Goal: Check status: Check status

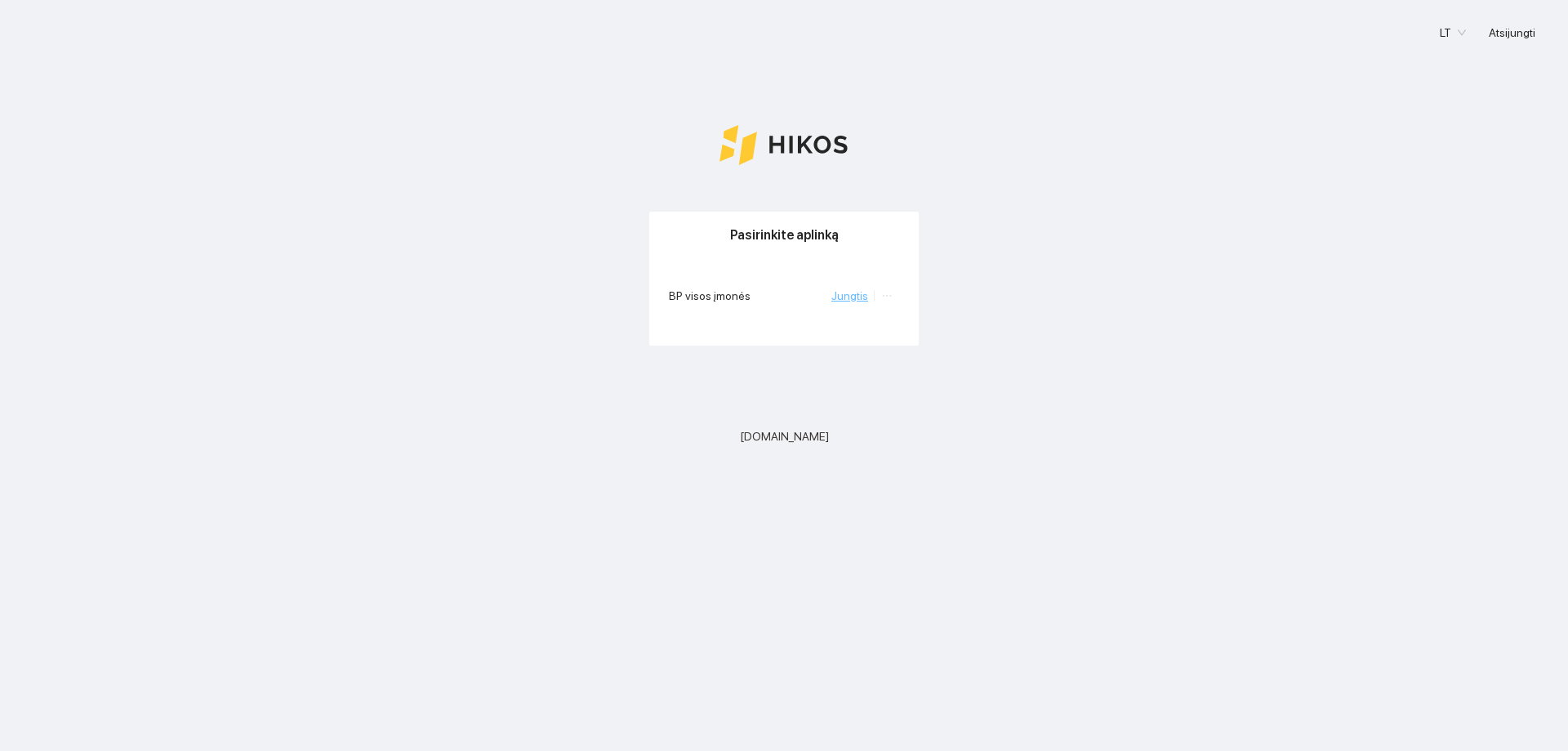
click at [853, 301] on link "Jungtis" at bounding box center [849, 296] width 37 height 13
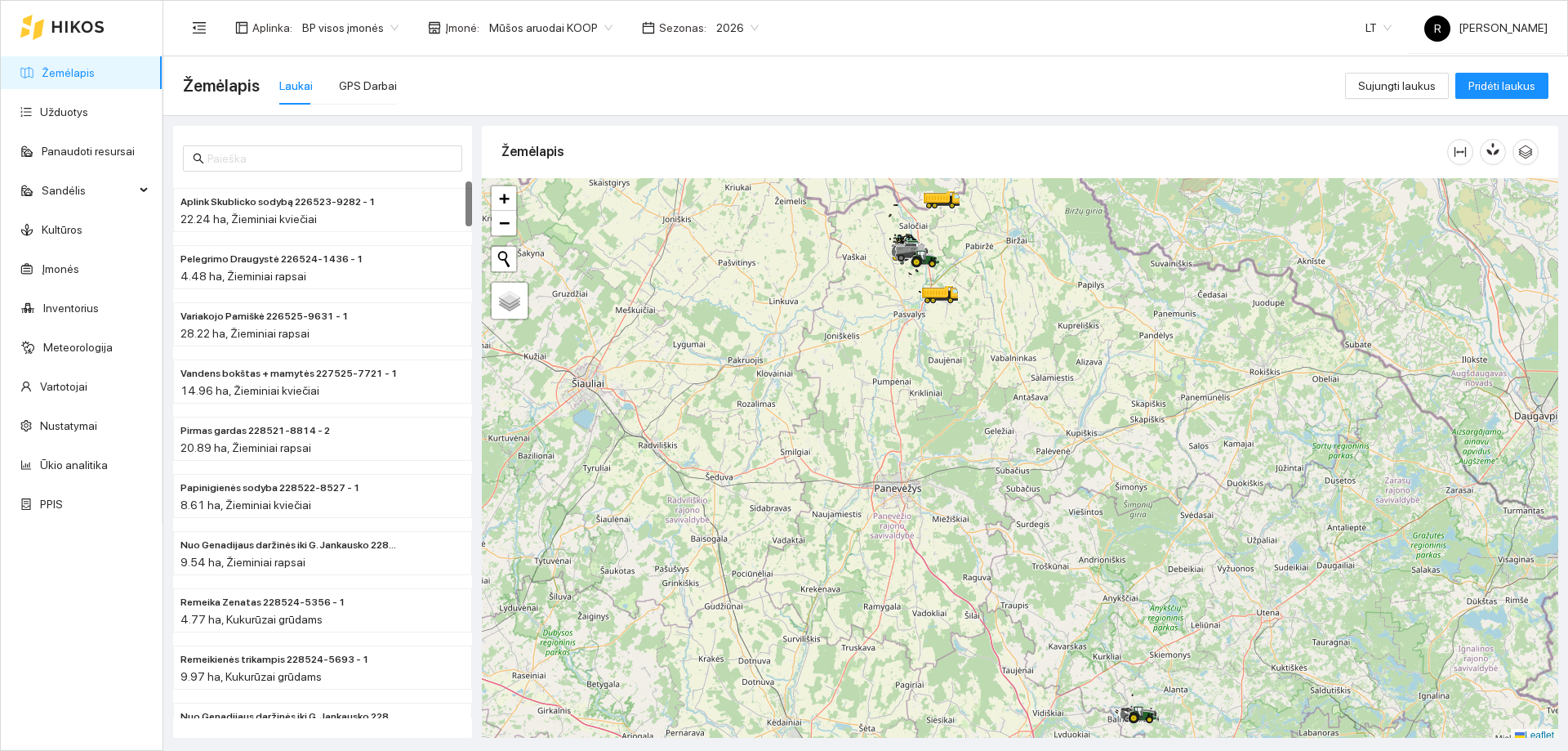
scroll to position [5, 0]
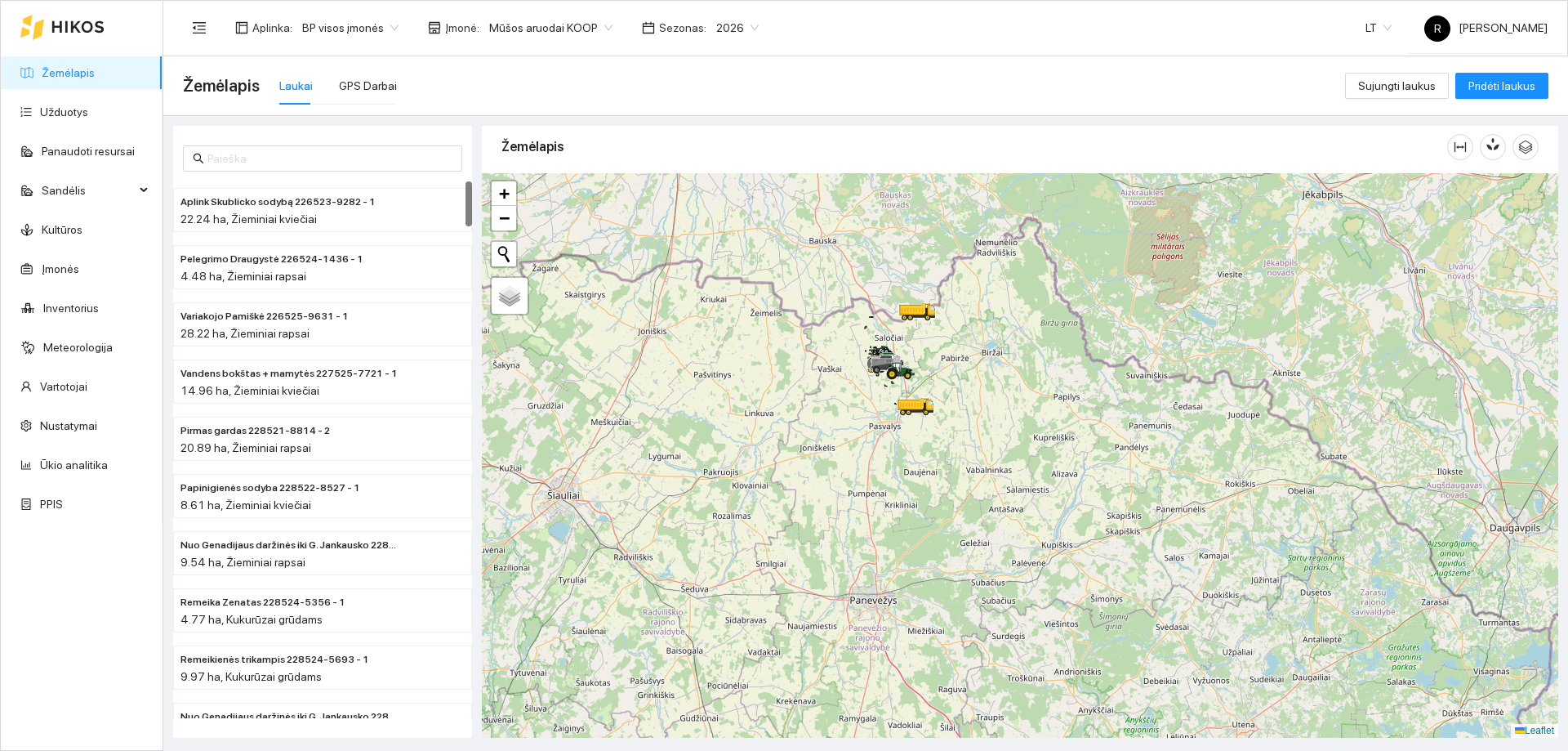
drag, startPoint x: 850, startPoint y: 343, endPoint x: 825, endPoint y: 461, distance: 120.6
click at [825, 461] on div at bounding box center [1020, 455] width 1076 height 564
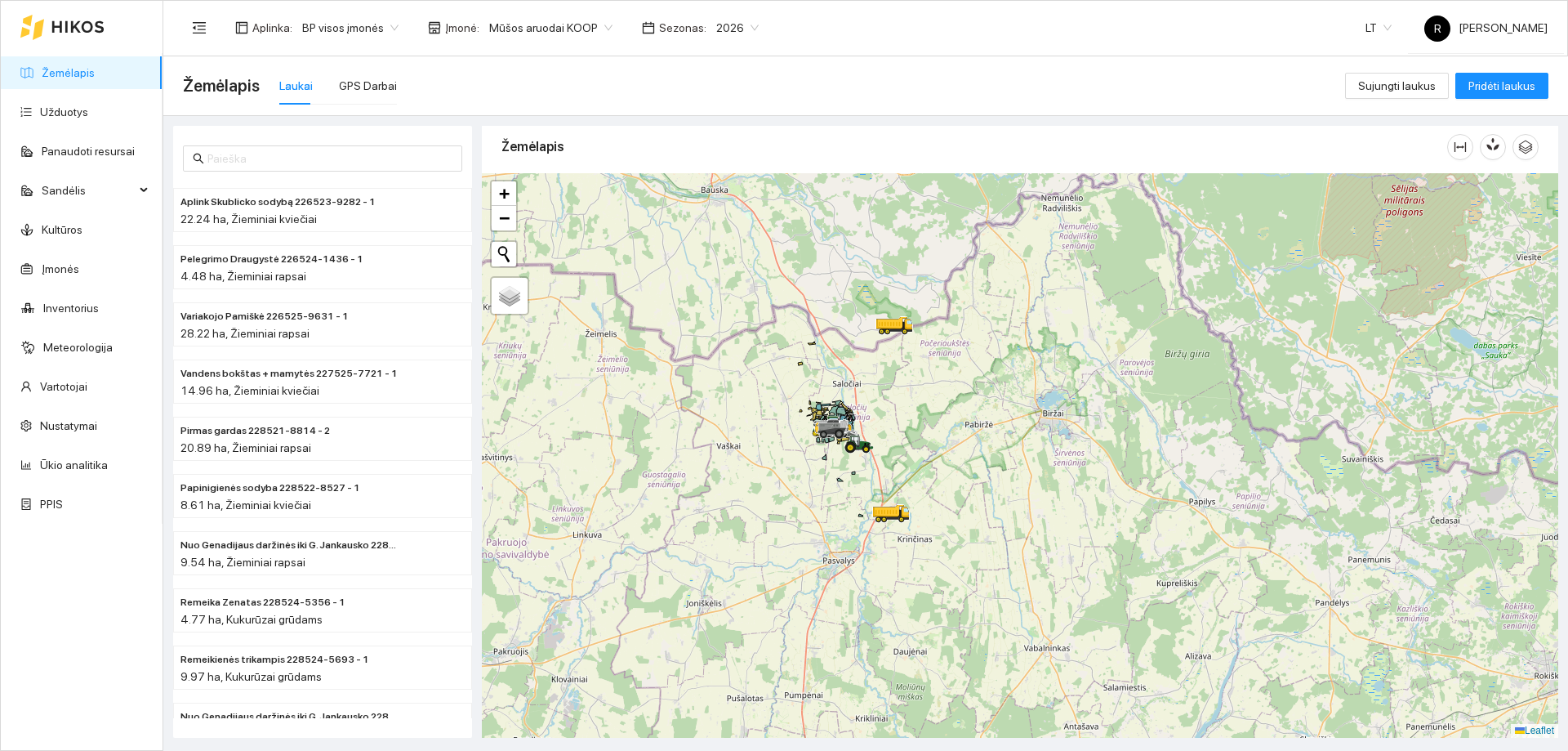
drag, startPoint x: 958, startPoint y: 255, endPoint x: 939, endPoint y: 366, distance: 112.6
click at [939, 366] on div at bounding box center [1020, 455] width 1076 height 564
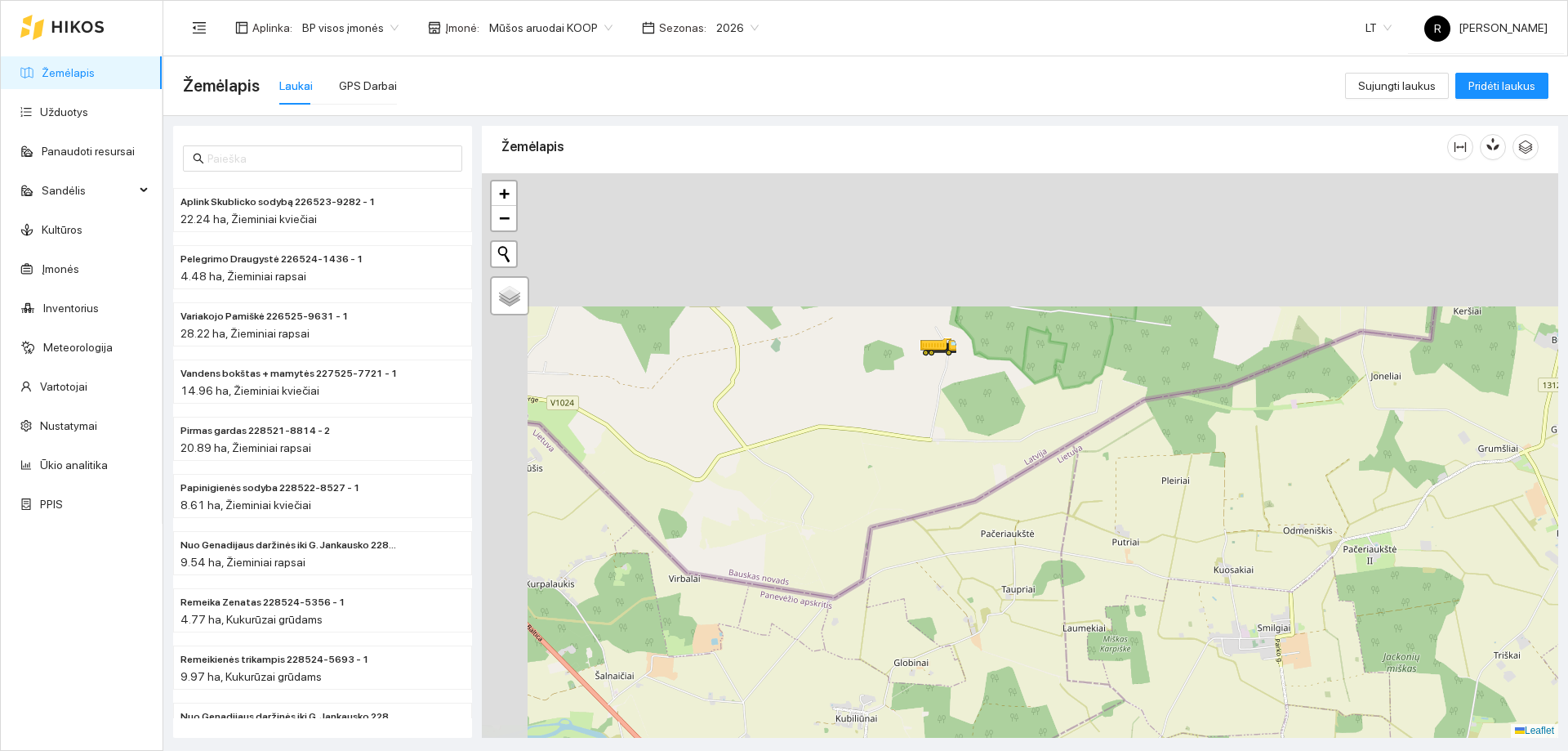
drag, startPoint x: 887, startPoint y: 262, endPoint x: 959, endPoint y: 433, distance: 185.5
click at [959, 433] on div at bounding box center [1020, 455] width 1076 height 564
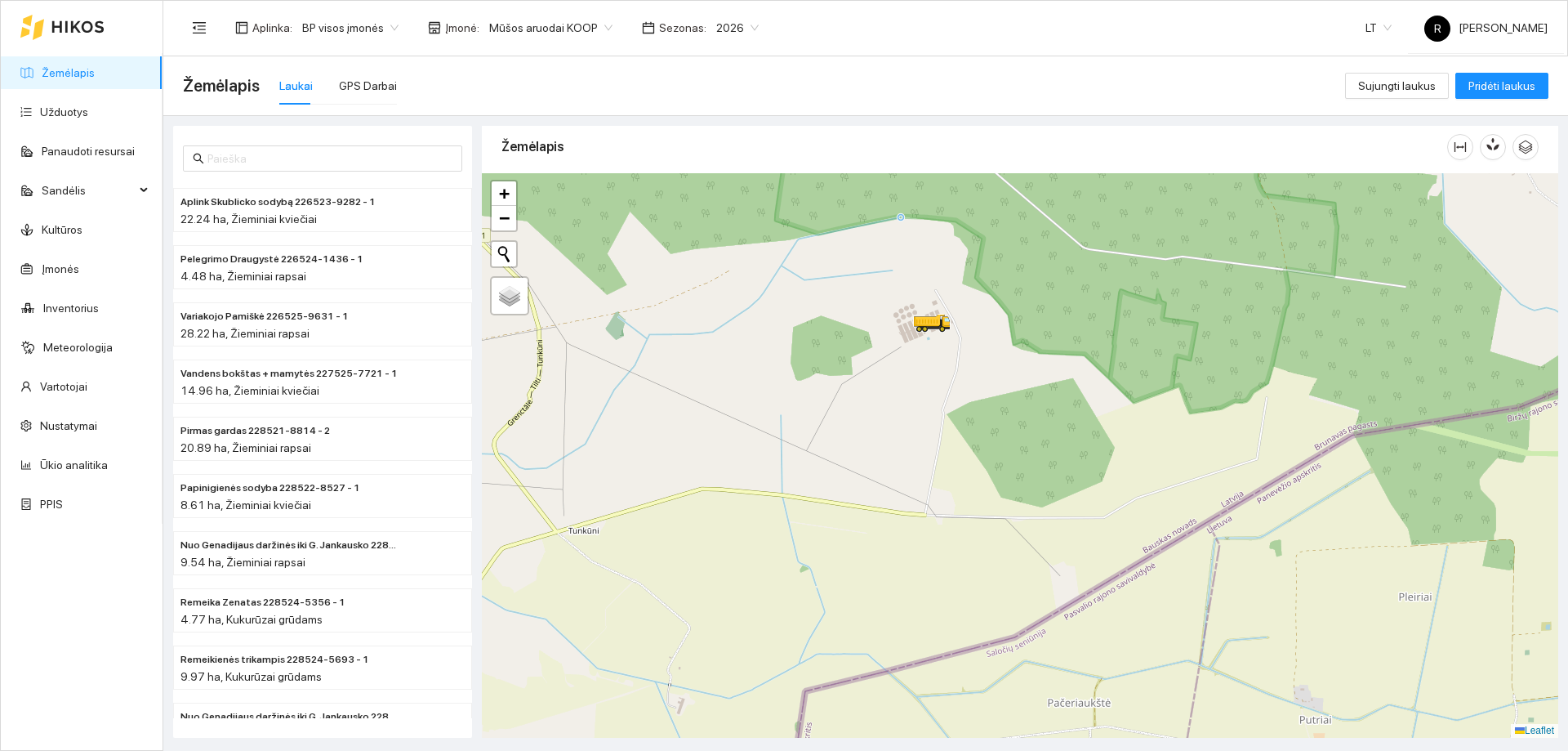
click at [966, 423] on div at bounding box center [1020, 455] width 1076 height 564
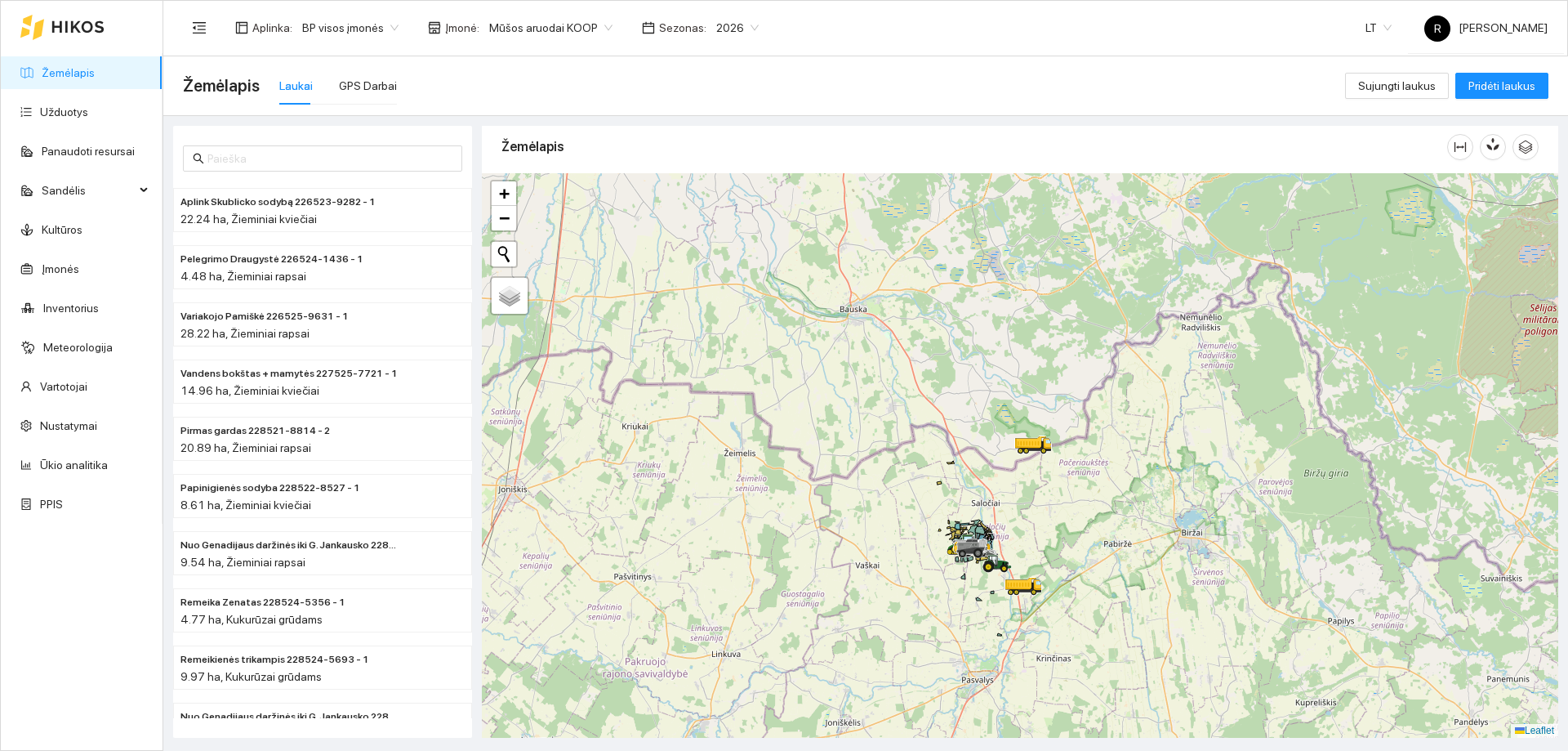
drag, startPoint x: 1039, startPoint y: 284, endPoint x: 1018, endPoint y: 474, distance: 191.2
click at [1018, 474] on div at bounding box center [1023, 453] width 10 height 41
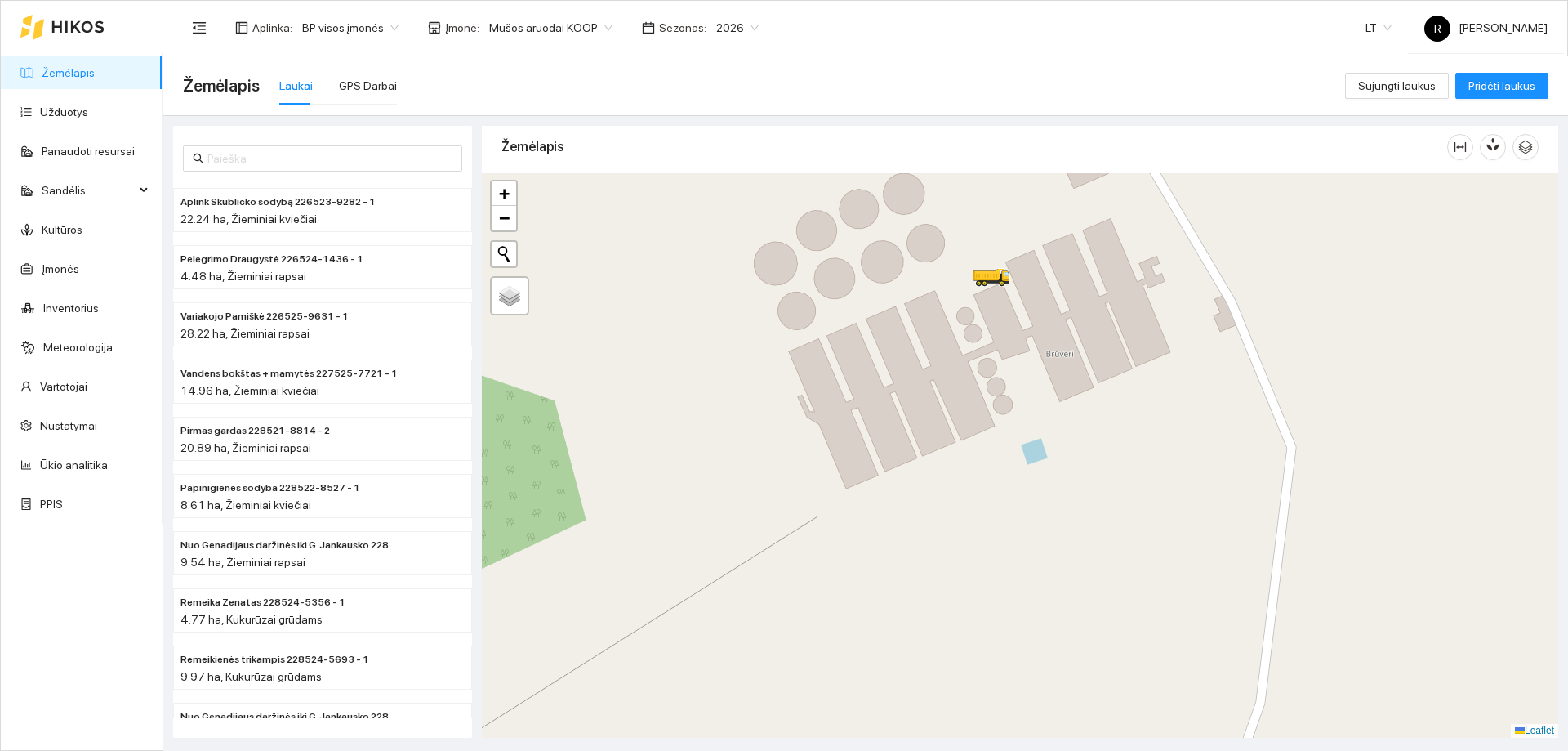
drag, startPoint x: 985, startPoint y: 222, endPoint x: 1021, endPoint y: 309, distance: 94.2
click at [1021, 309] on div at bounding box center [1020, 455] width 1076 height 564
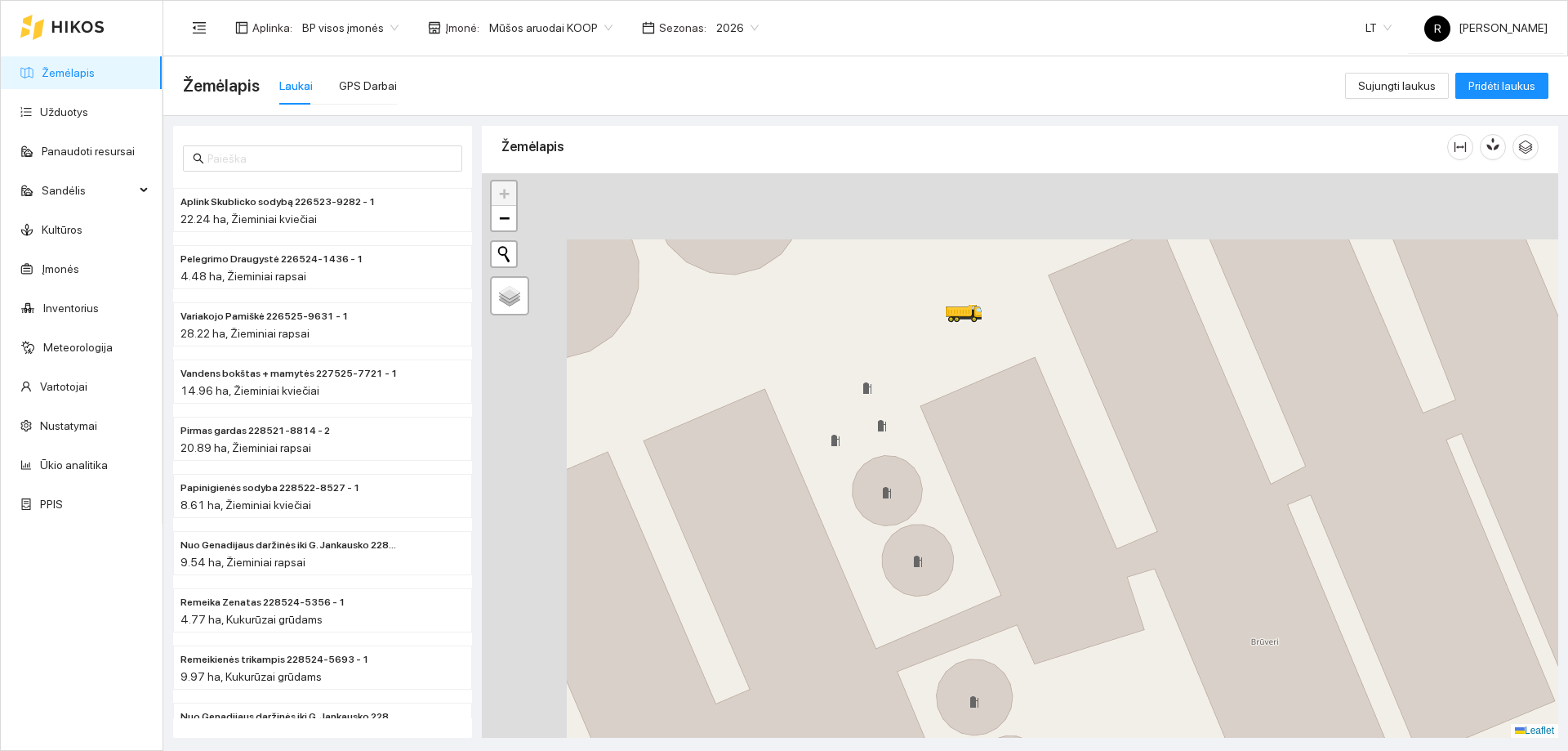
drag, startPoint x: 1025, startPoint y: 282, endPoint x: 1118, endPoint y: 467, distance: 207.1
click at [1118, 467] on div at bounding box center [1020, 455] width 1076 height 564
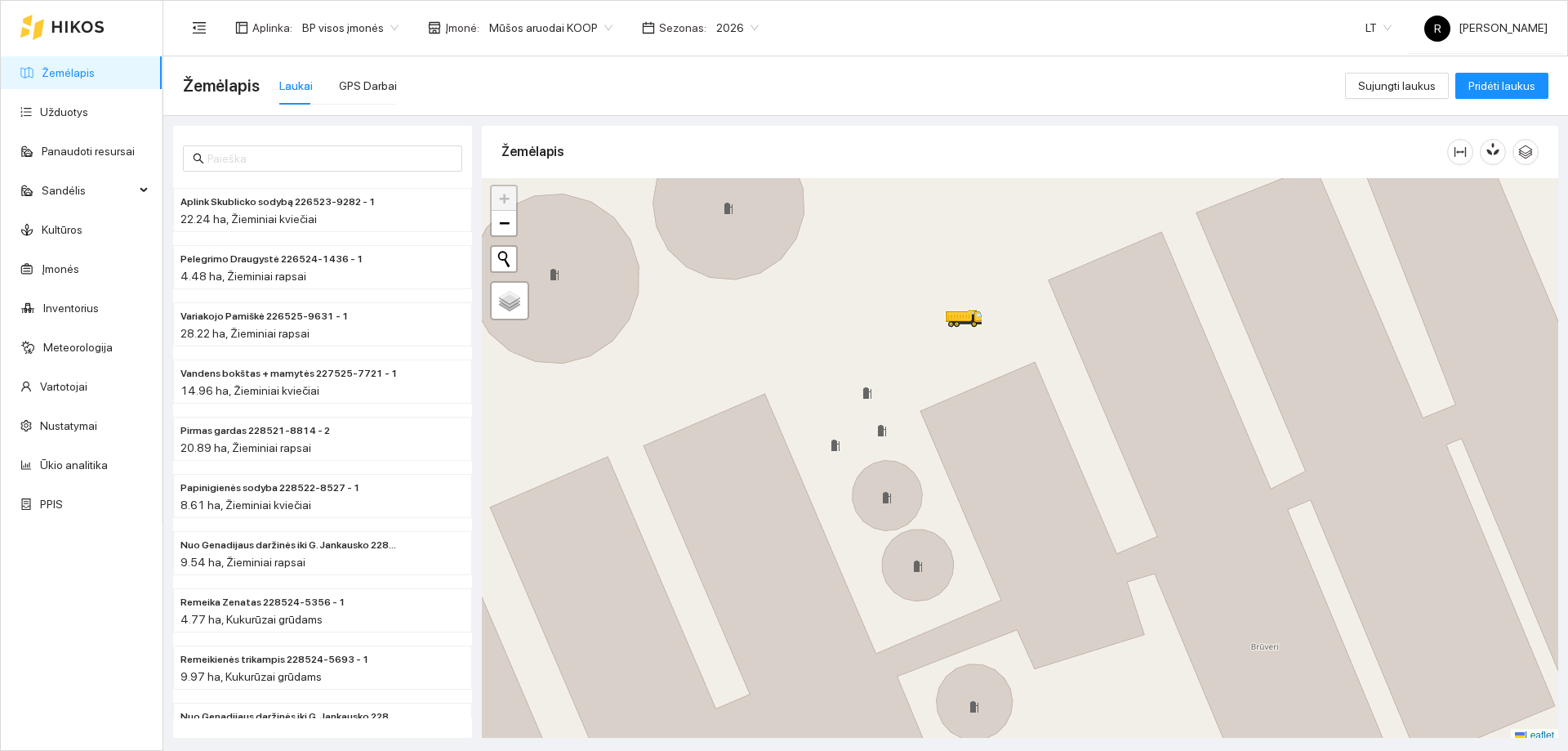
scroll to position [5, 0]
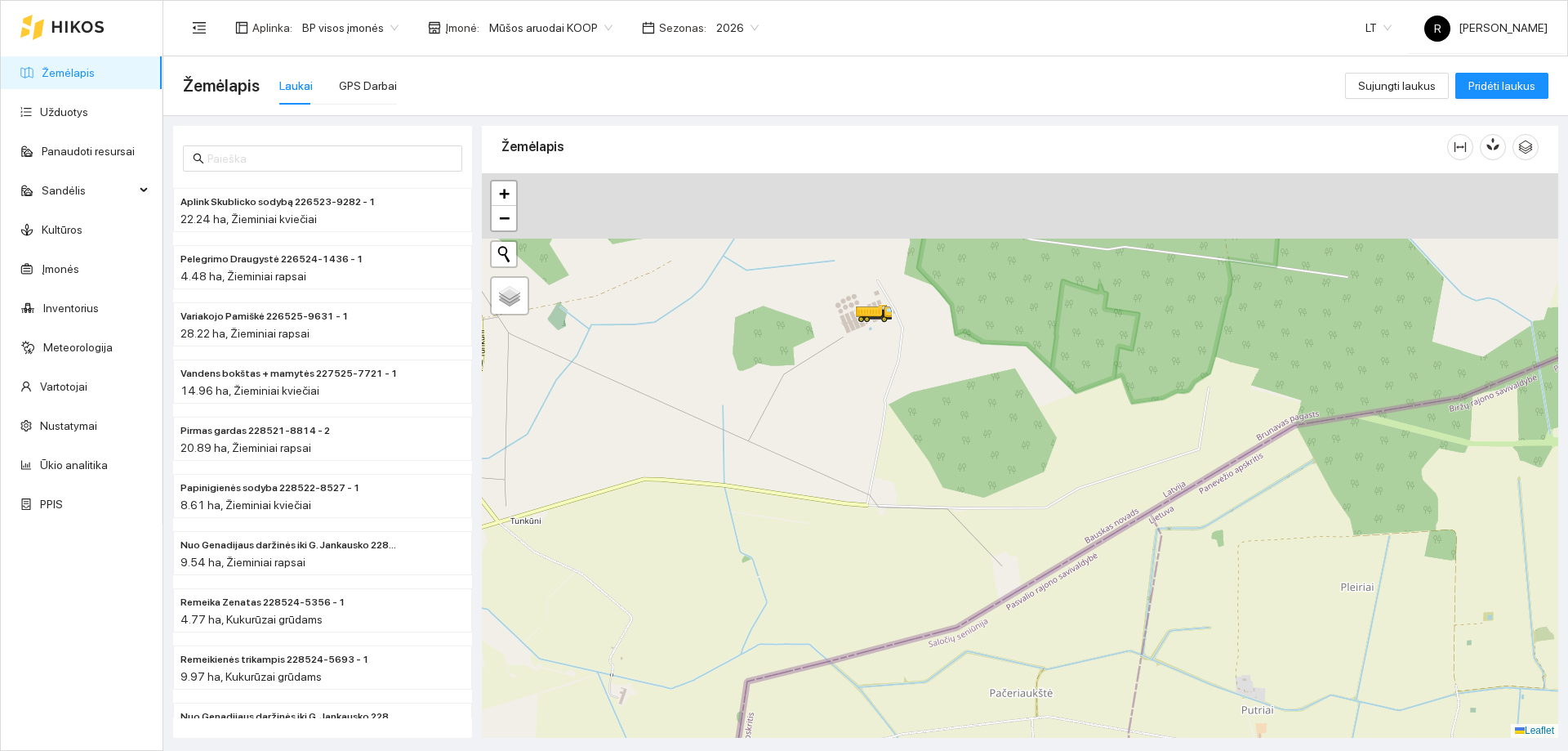
drag, startPoint x: 831, startPoint y: 253, endPoint x: 949, endPoint y: 416, distance: 201.2
click at [952, 419] on div at bounding box center [1020, 455] width 1076 height 564
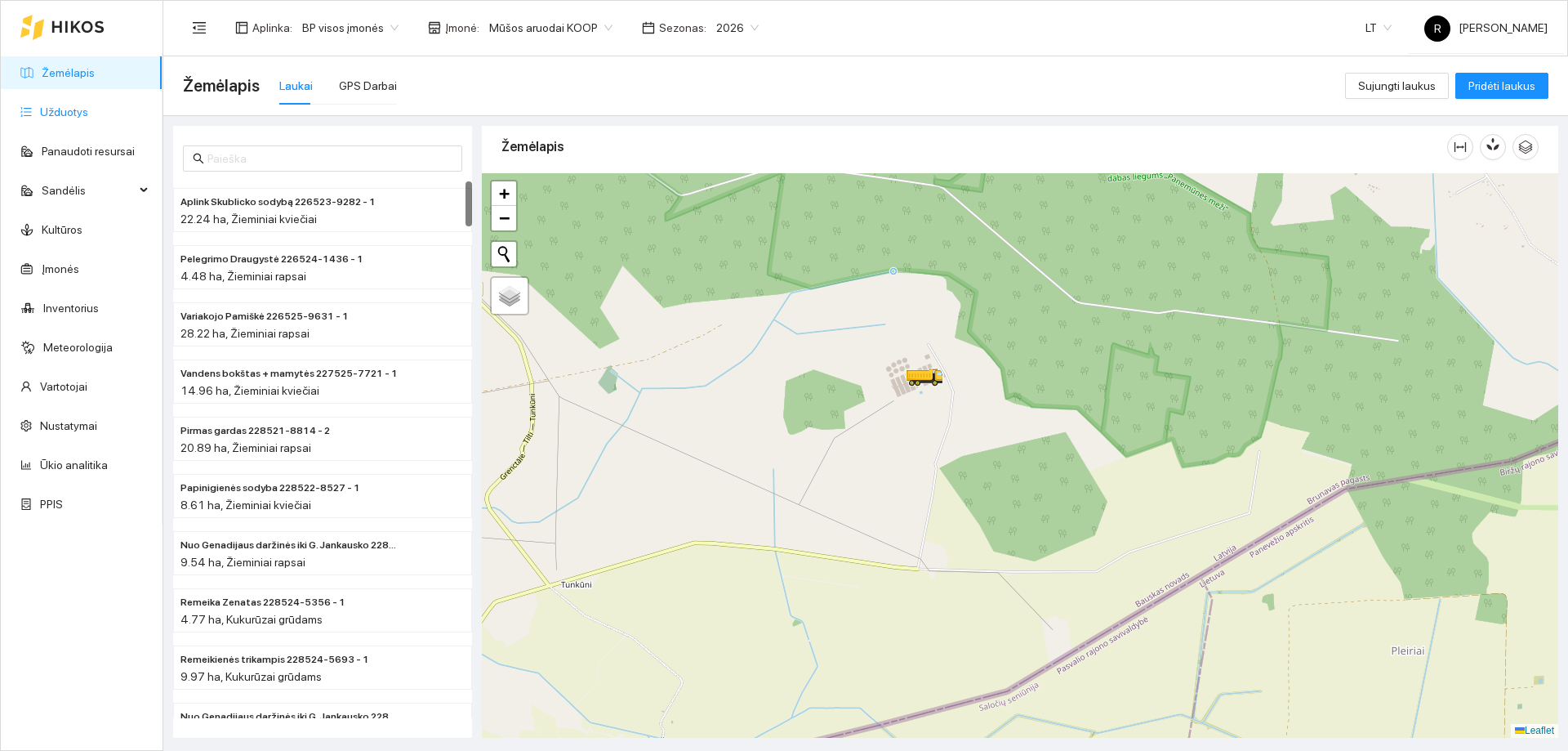
click at [69, 111] on link "Užduotys" at bounding box center [64, 112] width 48 height 13
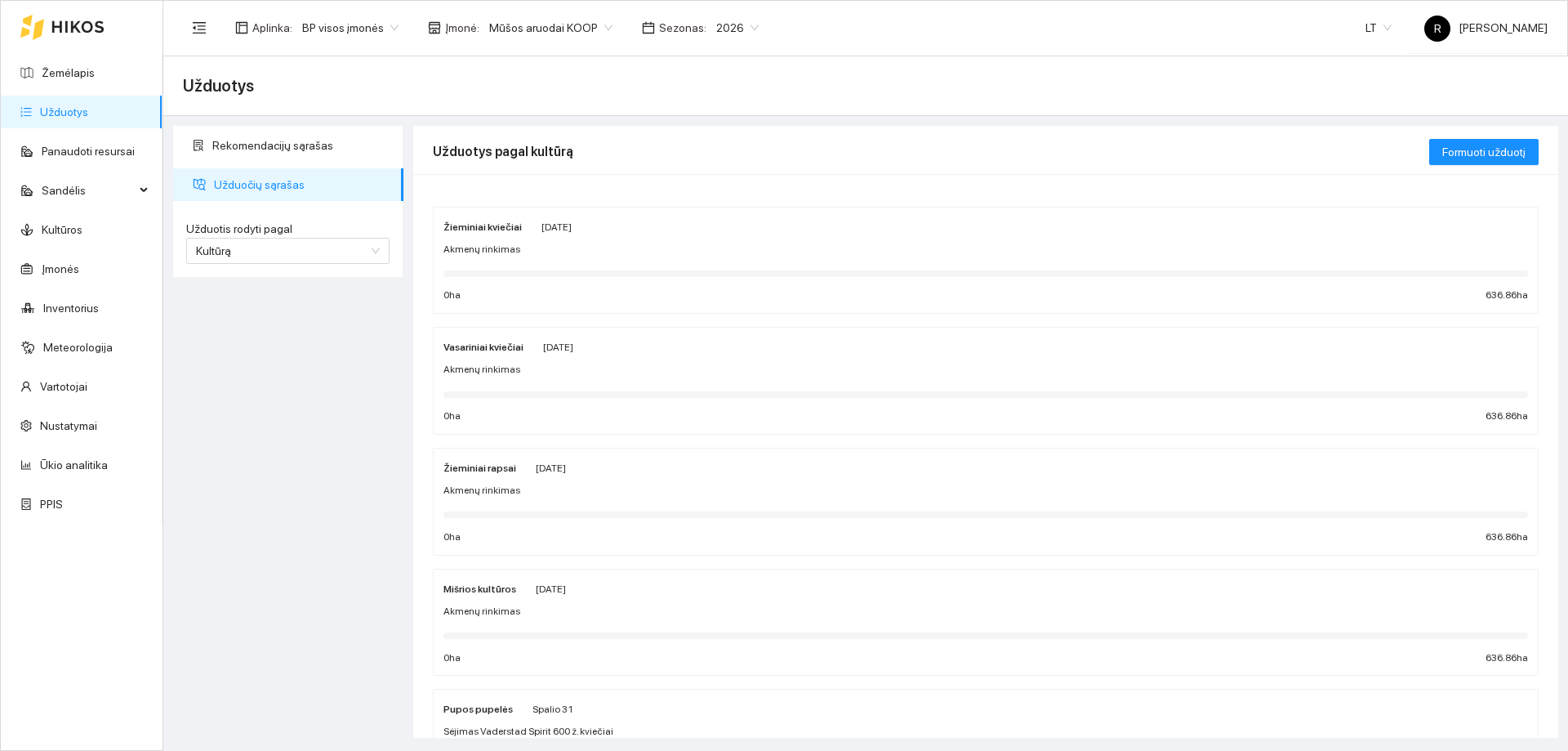
click at [493, 230] on strong "Žieminiai kviečiai" at bounding box center [483, 227] width 79 height 11
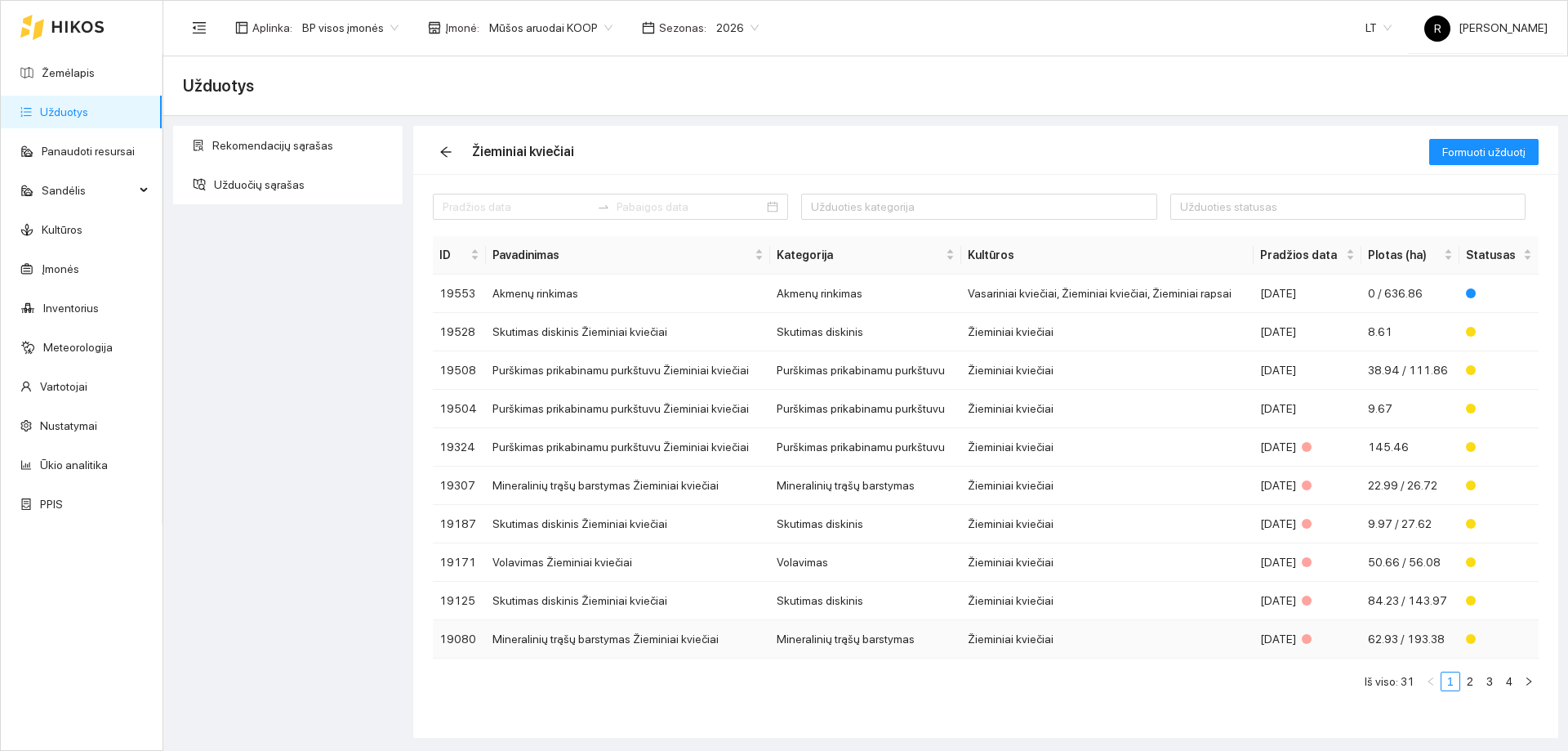
click at [616, 643] on td "Mineralinių trąšų barstymas Žieminiai kviečiai" at bounding box center [628, 639] width 284 height 39
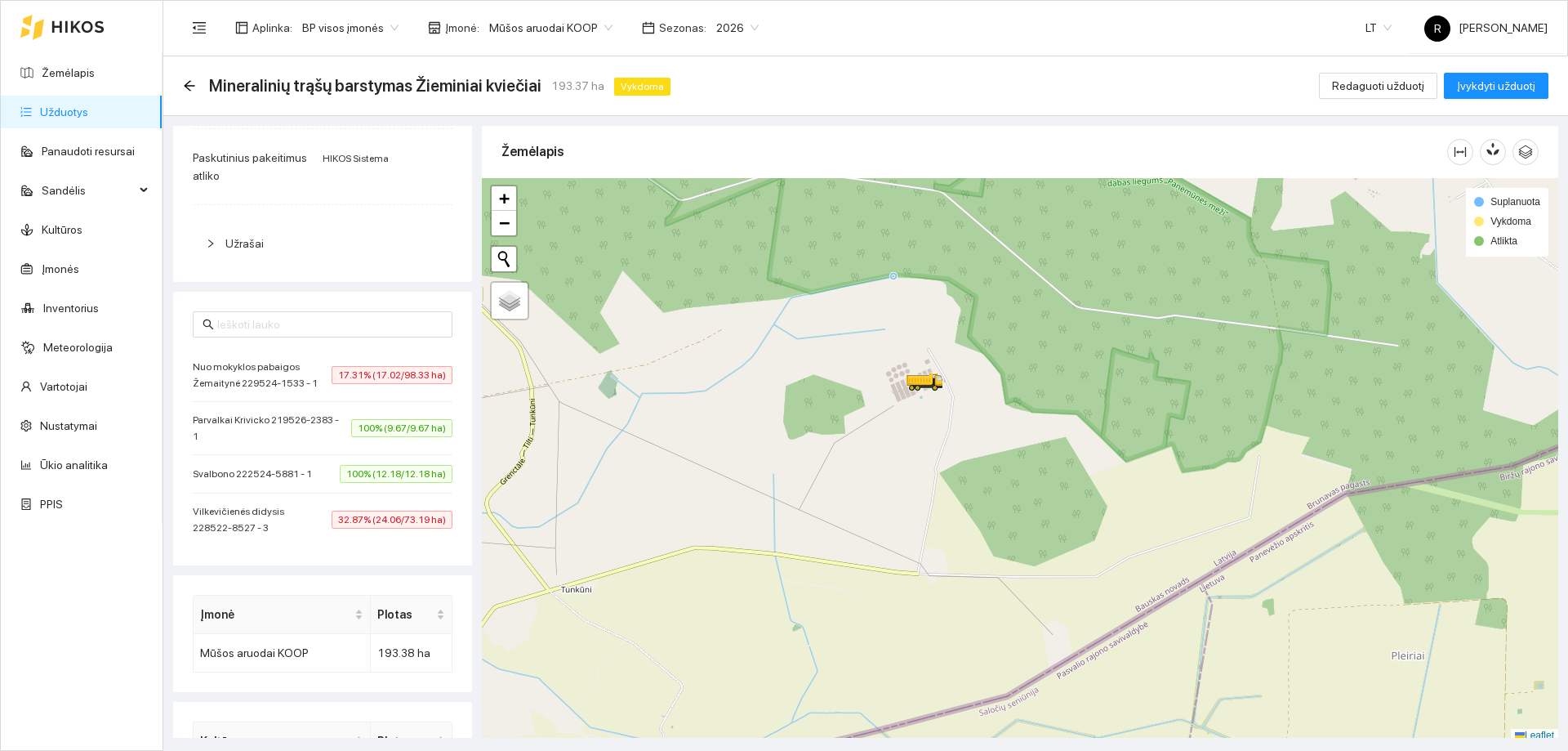
scroll to position [327, 0]
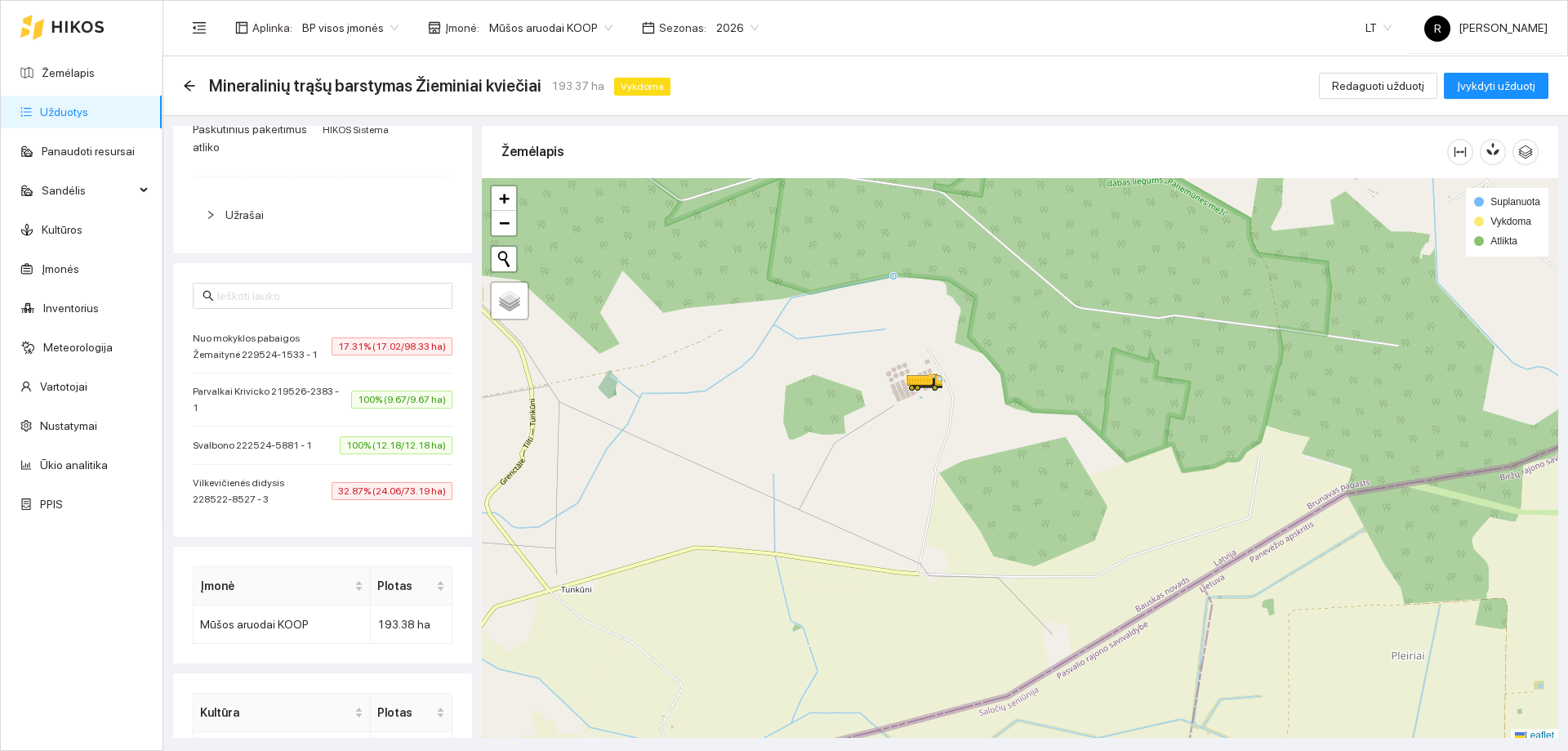
click at [245, 357] on span "Nuo mokyklos pabaigos Žemaitynė 229524-1533 - 1" at bounding box center [261, 347] width 139 height 33
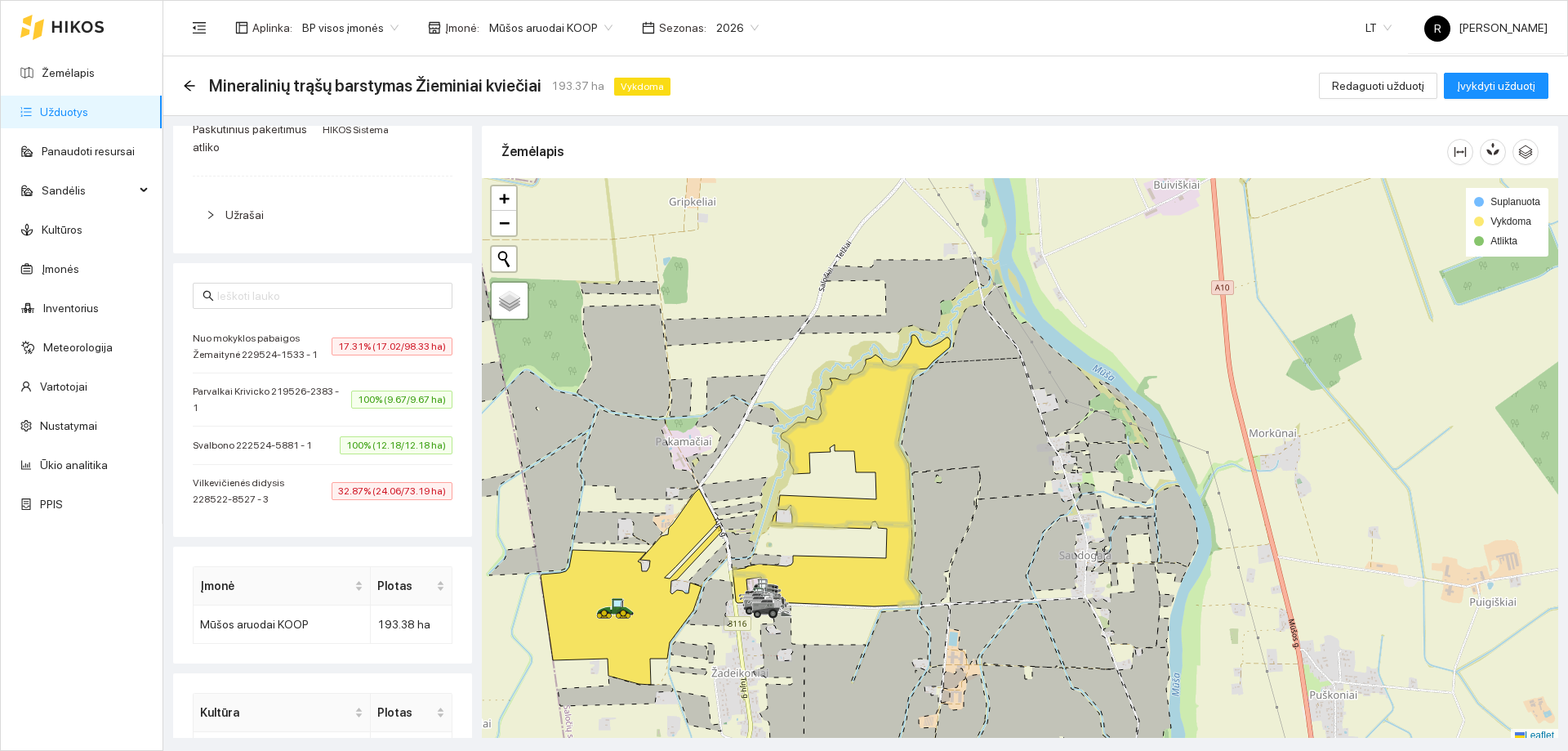
click at [234, 500] on span "Vilkevičienės didysis 228522-8527 - 3" at bounding box center [261, 491] width 139 height 33
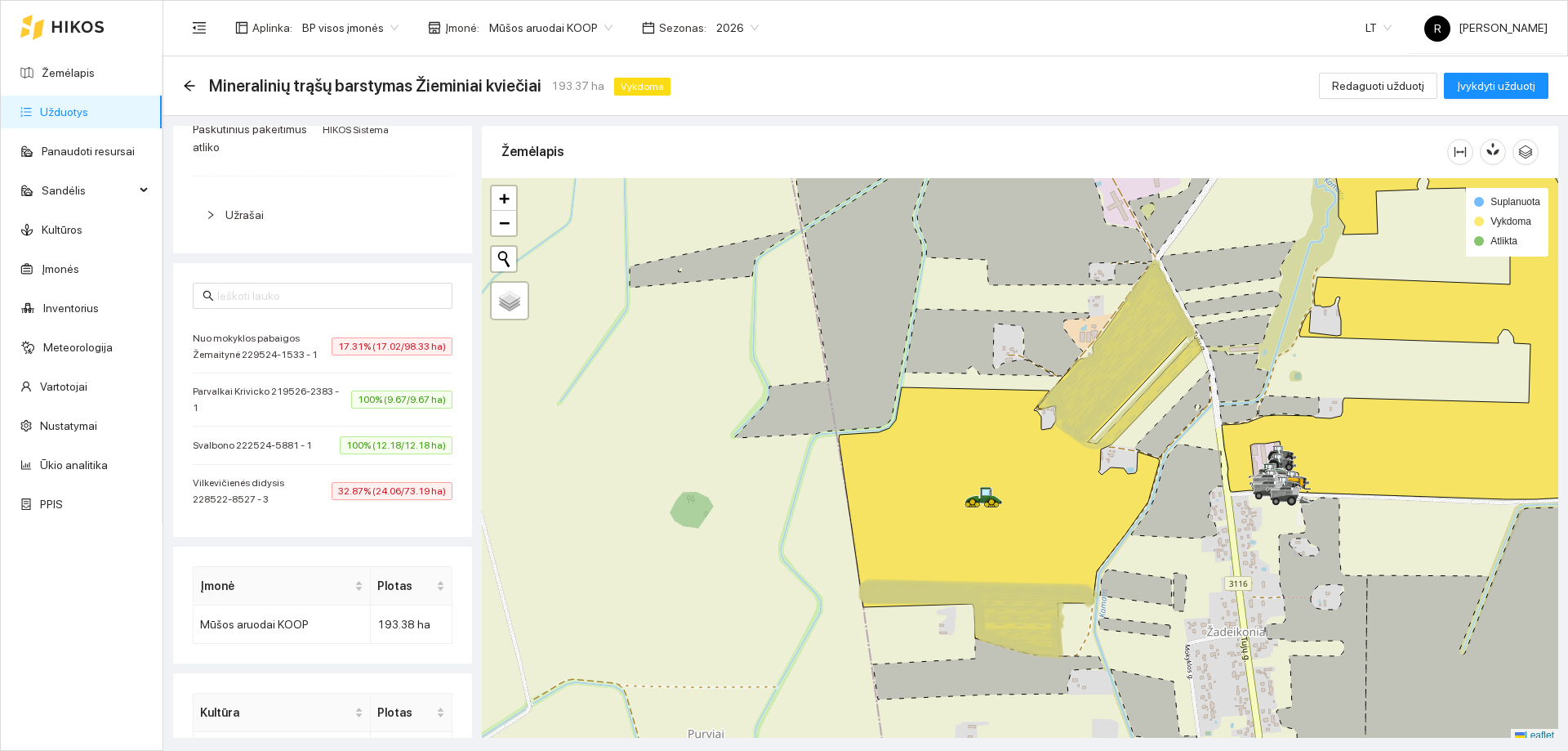
click at [66, 114] on link "Užduotys" at bounding box center [64, 112] width 48 height 13
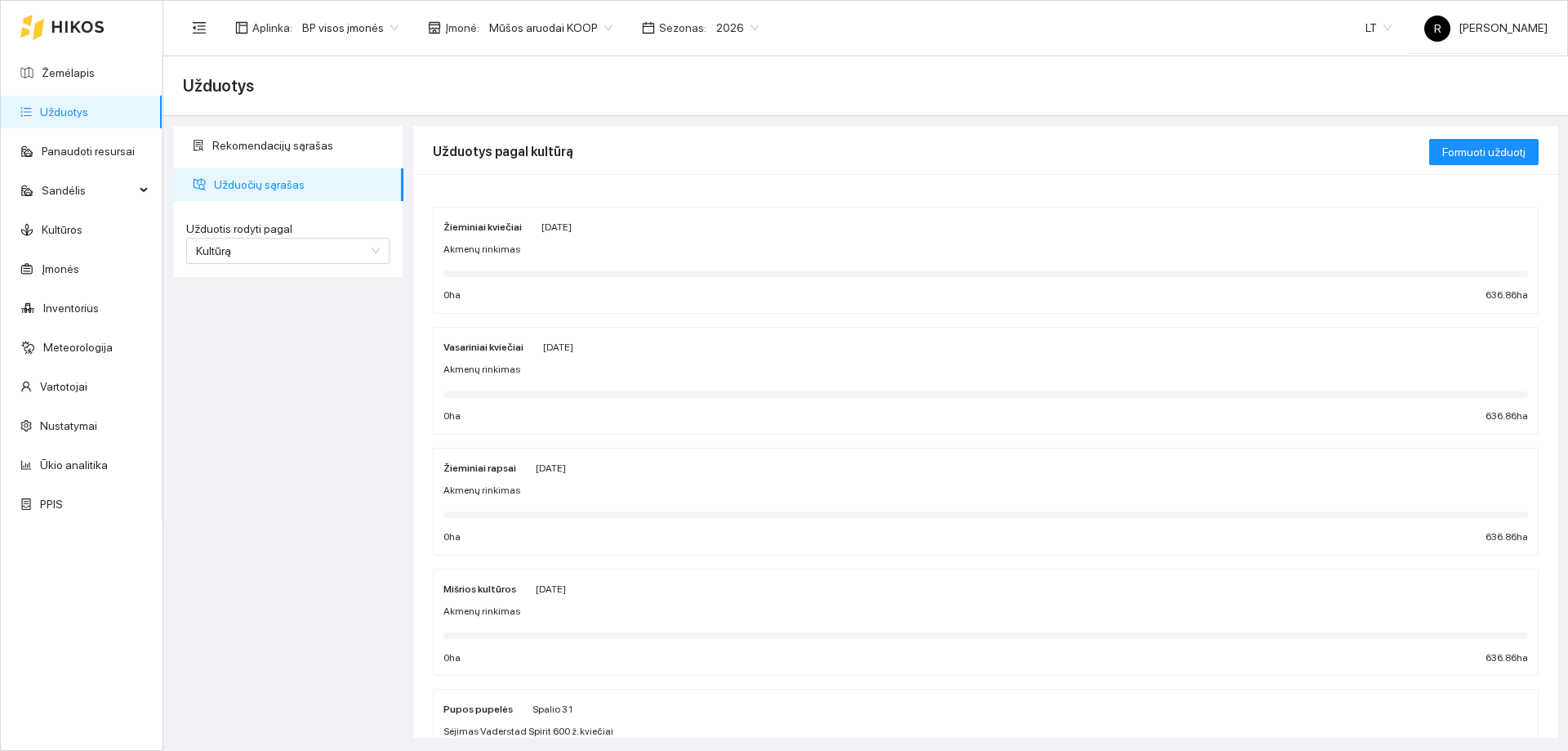
click at [485, 471] on strong "Žieminiai rapsai" at bounding box center [479, 468] width 73 height 11
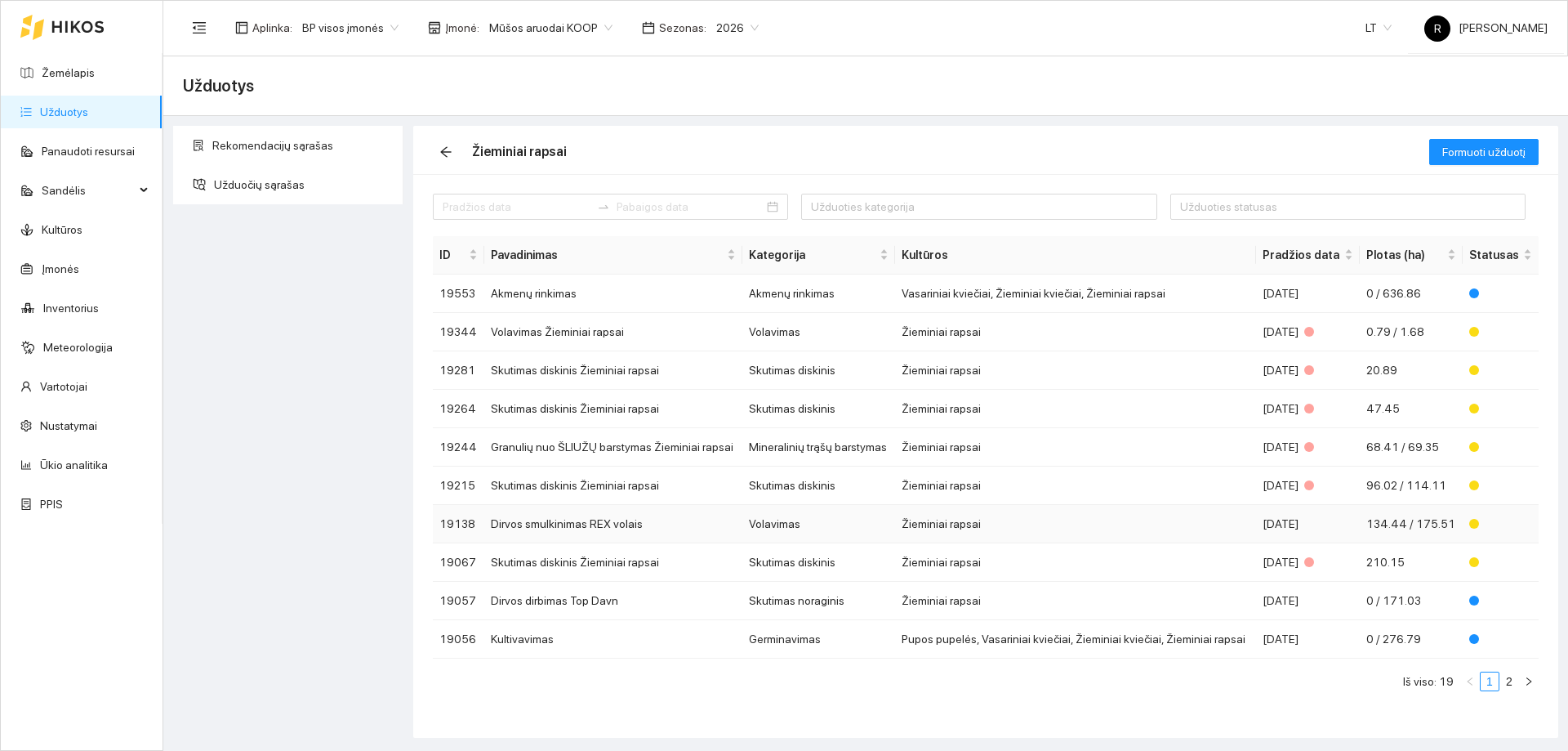
click at [937, 526] on td "Žieminiai rapsai" at bounding box center [1075, 524] width 361 height 39
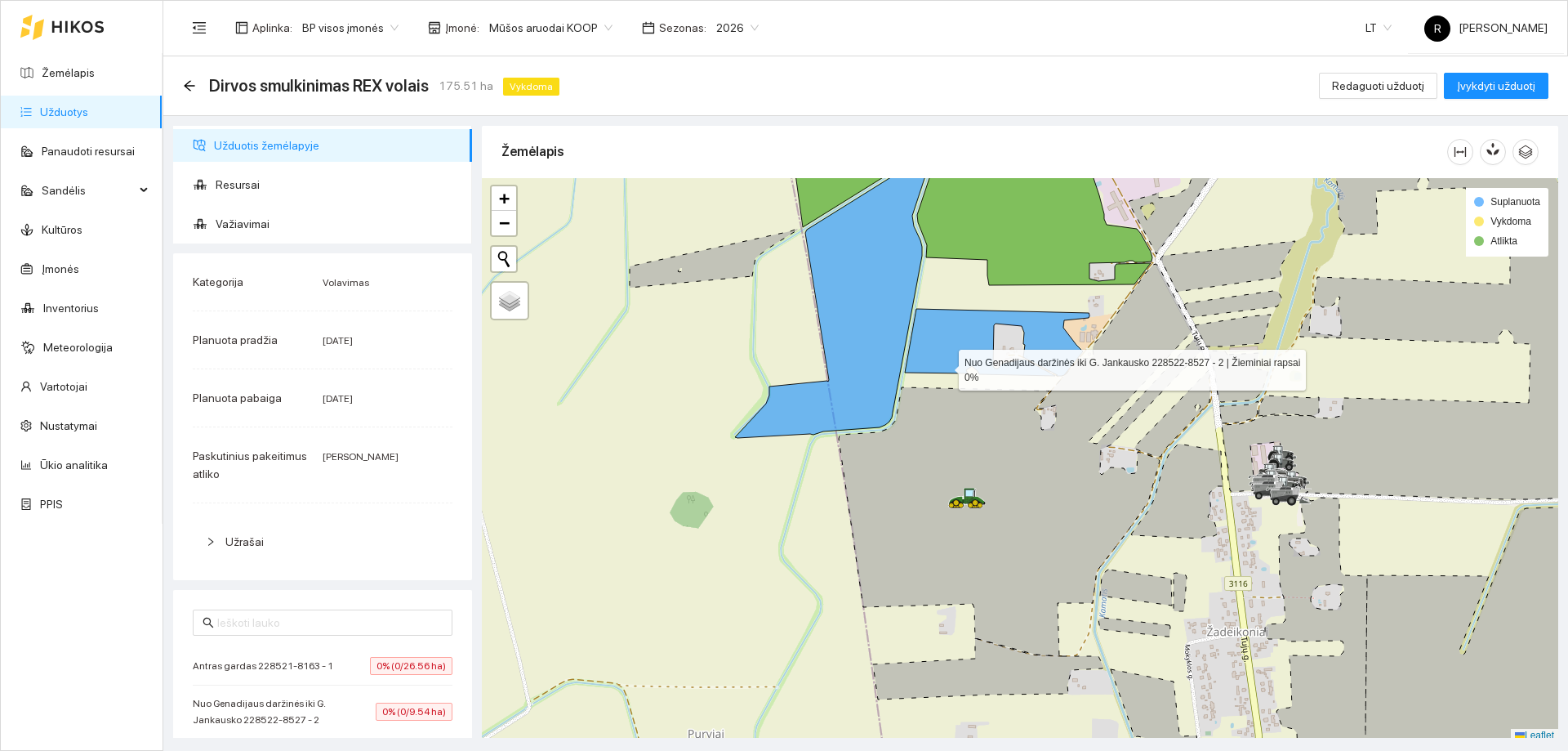
scroll to position [5, 0]
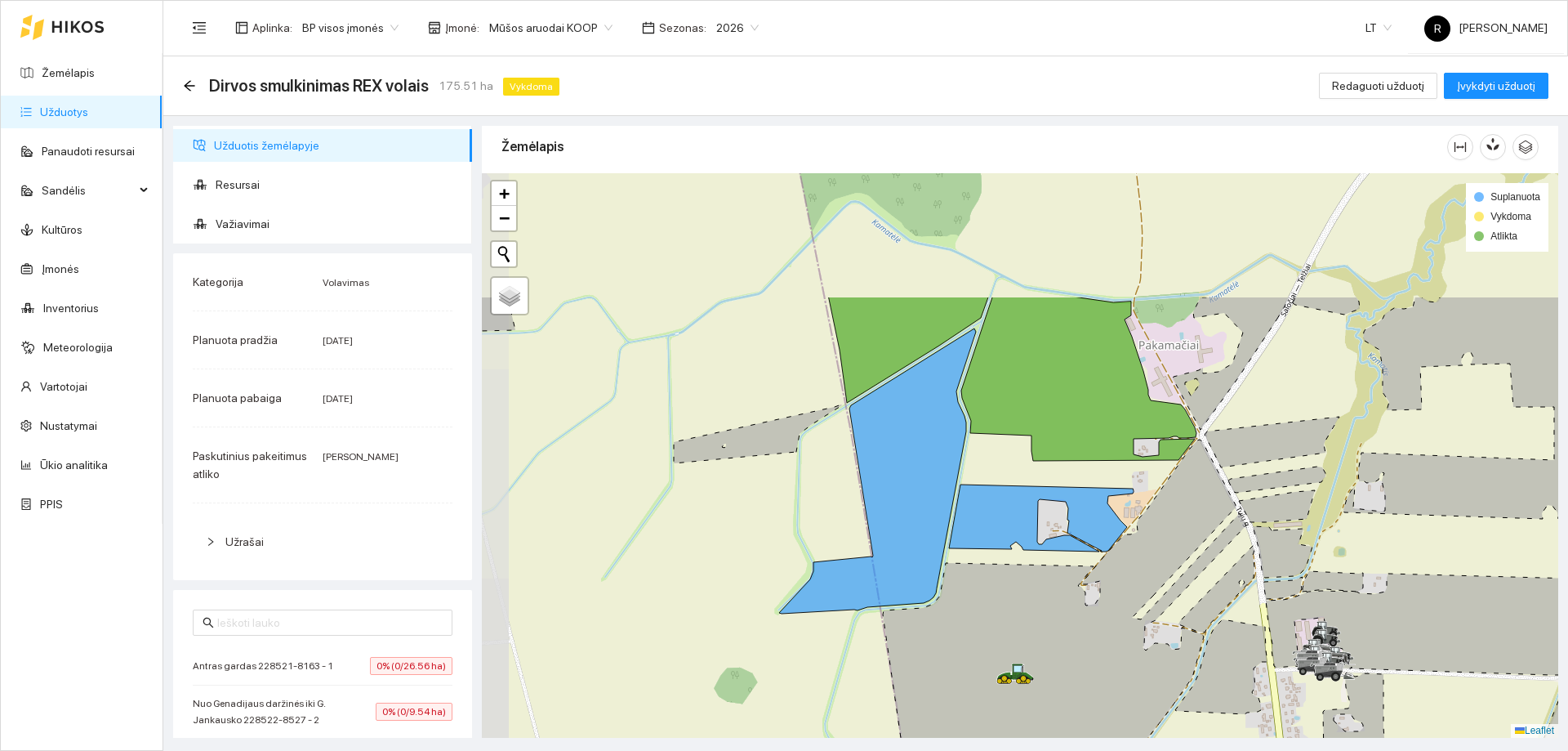
drag, startPoint x: 942, startPoint y: 360, endPoint x: 986, endPoint y: 541, distance: 186.3
click at [986, 541] on icon at bounding box center [1041, 518] width 184 height 67
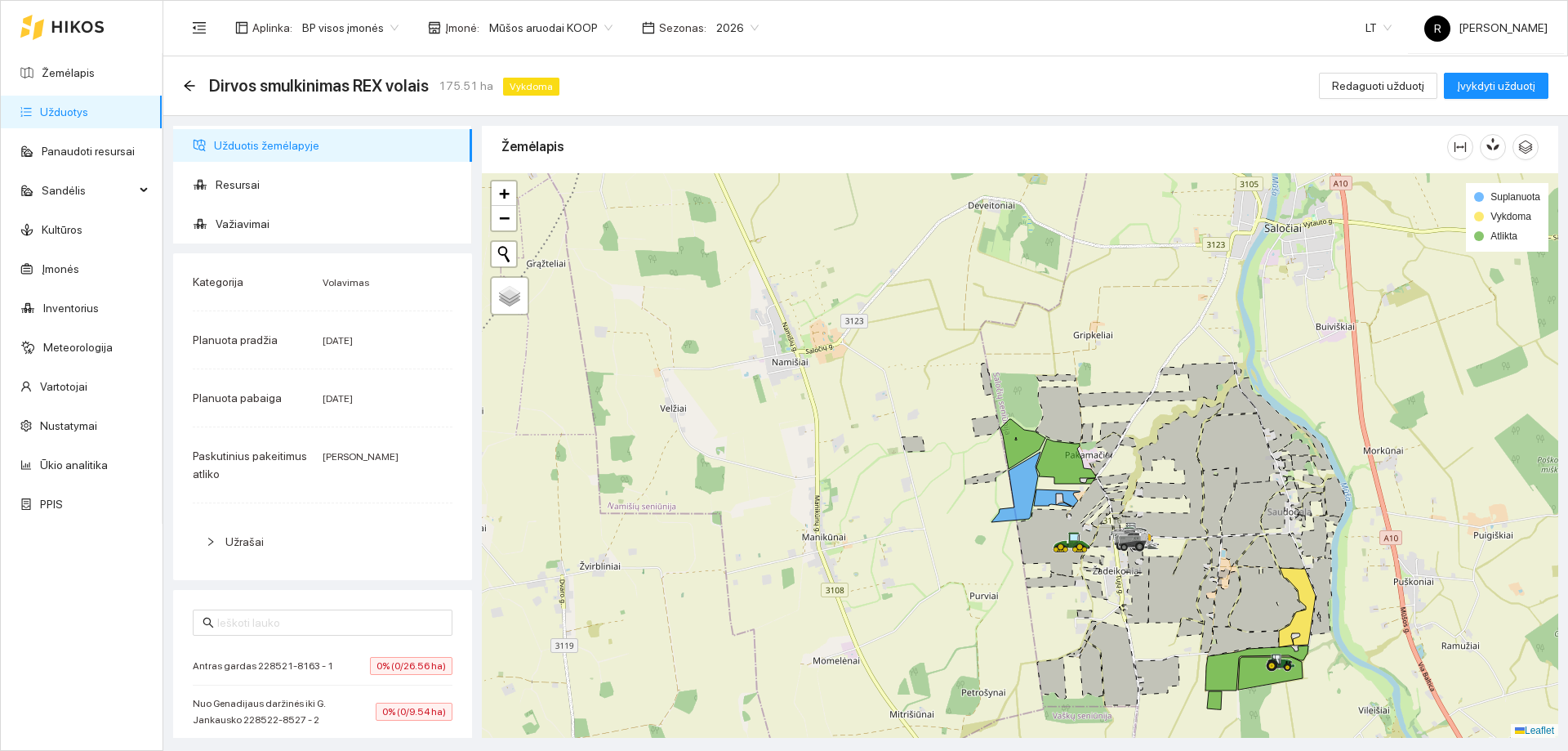
drag, startPoint x: 1193, startPoint y: 631, endPoint x: 1132, endPoint y: 480, distance: 162.9
click at [1177, 618] on icon at bounding box center [1190, 627] width 26 height 18
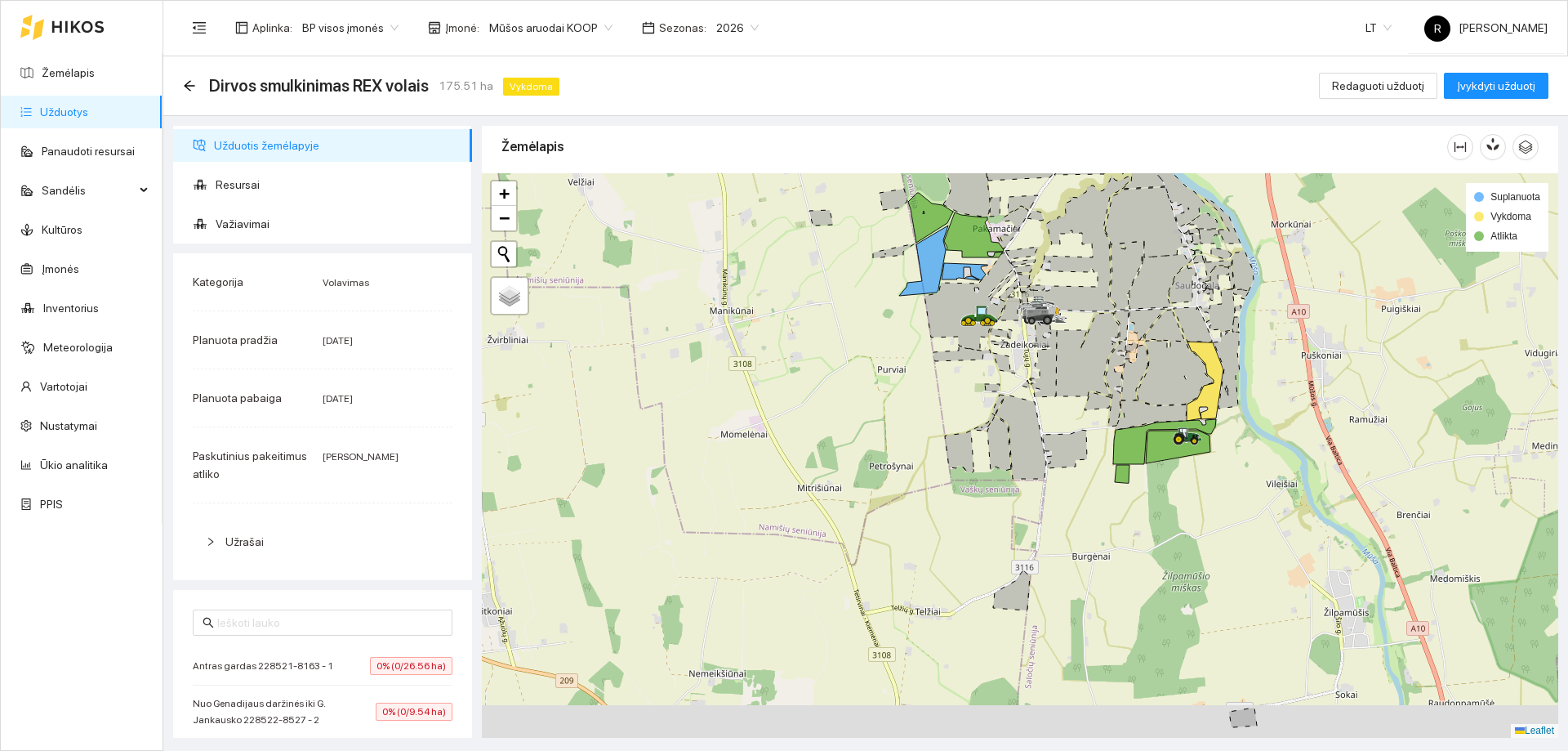
drag, startPoint x: 1134, startPoint y: 512, endPoint x: 1119, endPoint y: 471, distance: 43.7
click at [1113, 474] on div at bounding box center [1020, 455] width 1076 height 564
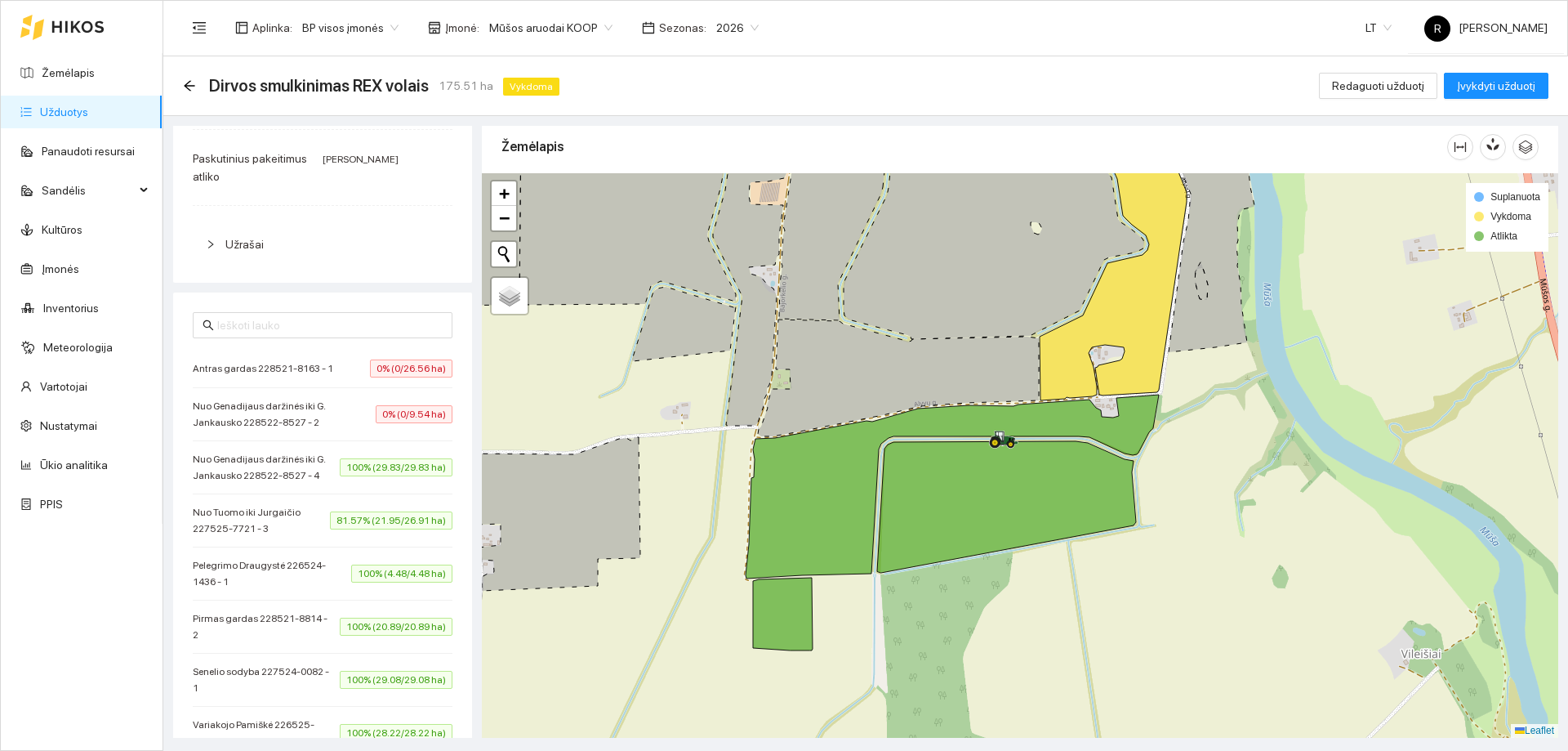
scroll to position [327, 0]
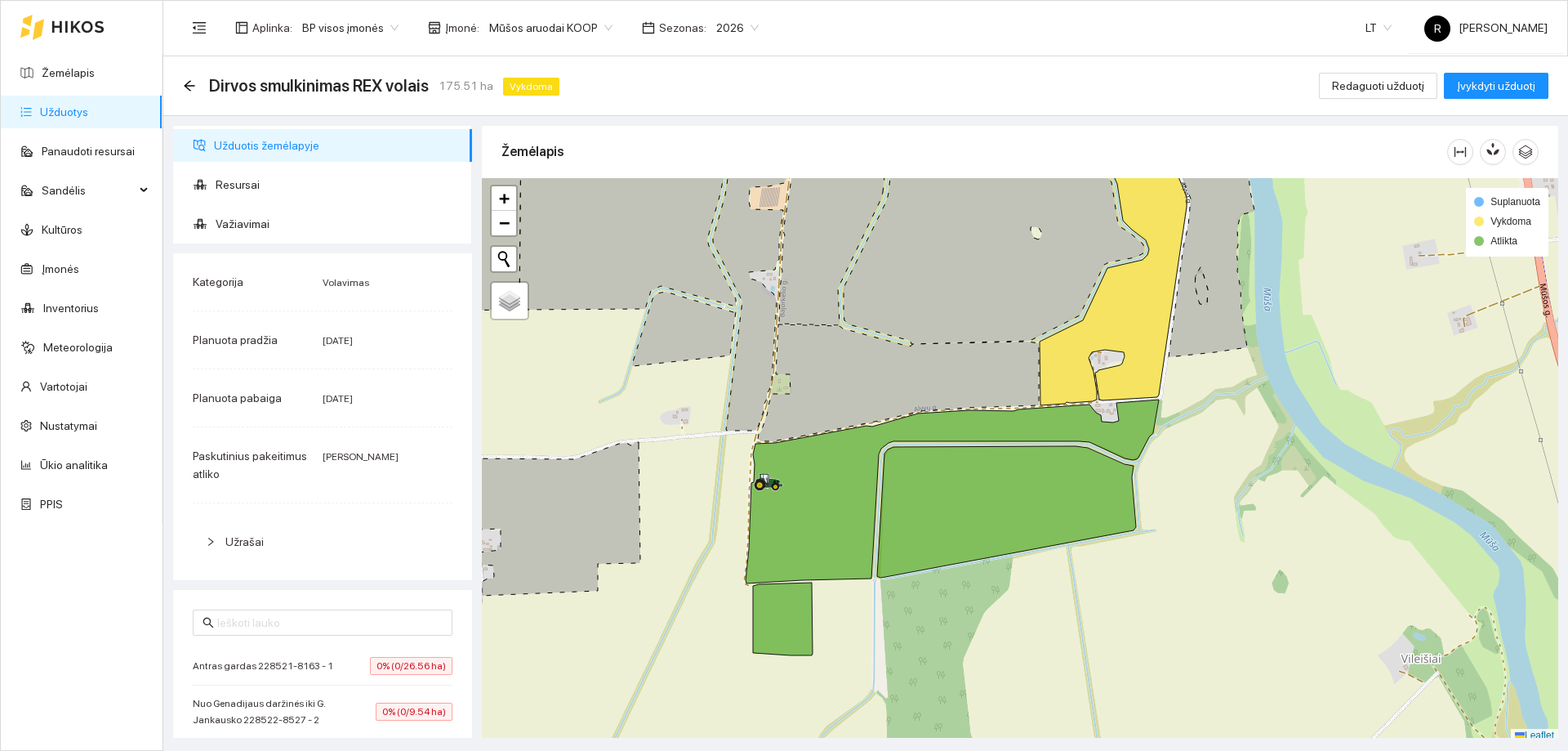
scroll to position [5, 0]
